Goal: Information Seeking & Learning: Learn about a topic

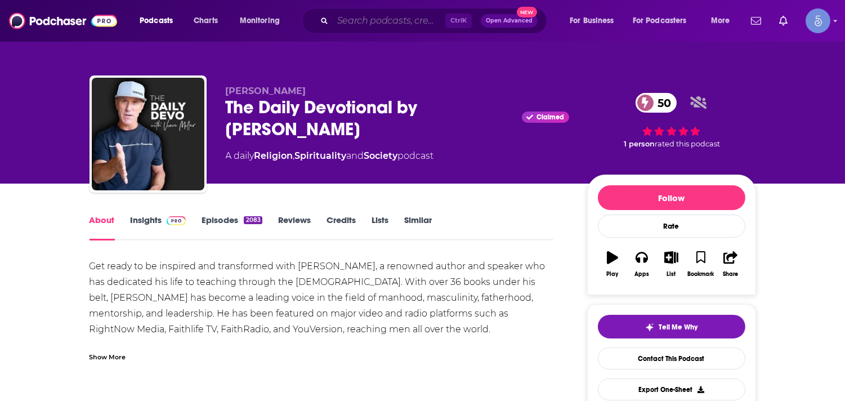
click at [394, 17] on input "Search podcasts, credits, & more..." at bounding box center [389, 21] width 113 height 18
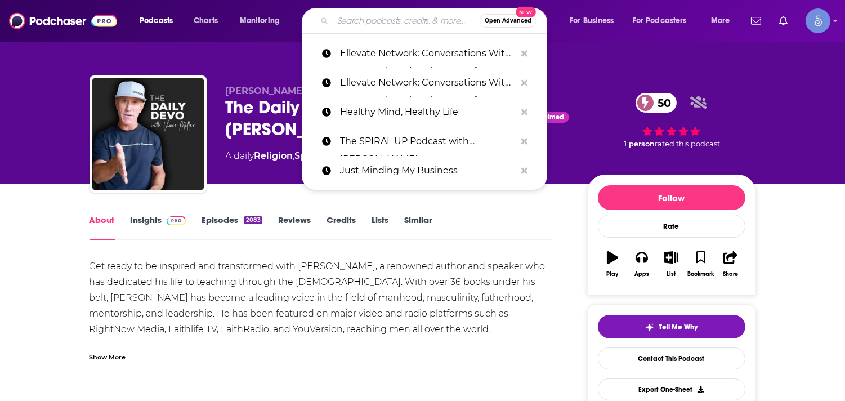
paste input "Healthy Mind, Healthy Life"
type input "Healthy Mind, Healthy Life"
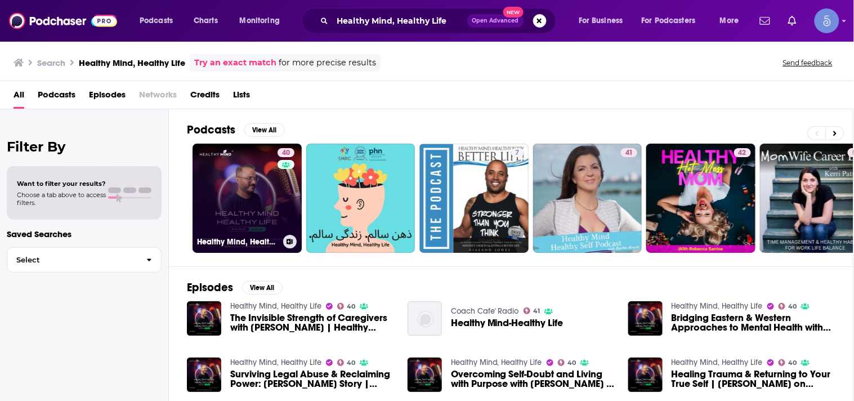
click at [249, 179] on link "40 Healthy Mind, Healthy Life" at bounding box center [246, 197] width 109 height 109
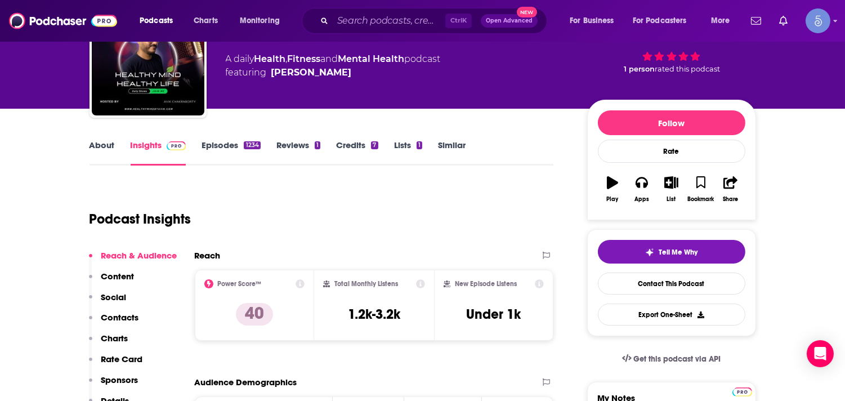
scroll to position [100, 0]
